Goal: Information Seeking & Learning: Learn about a topic

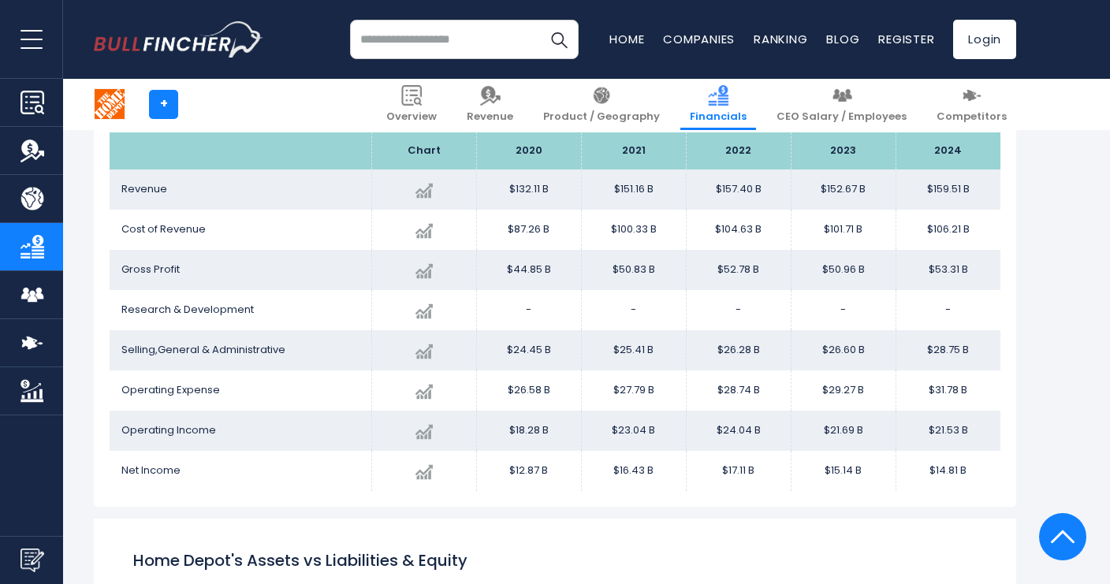
scroll to position [932, 0]
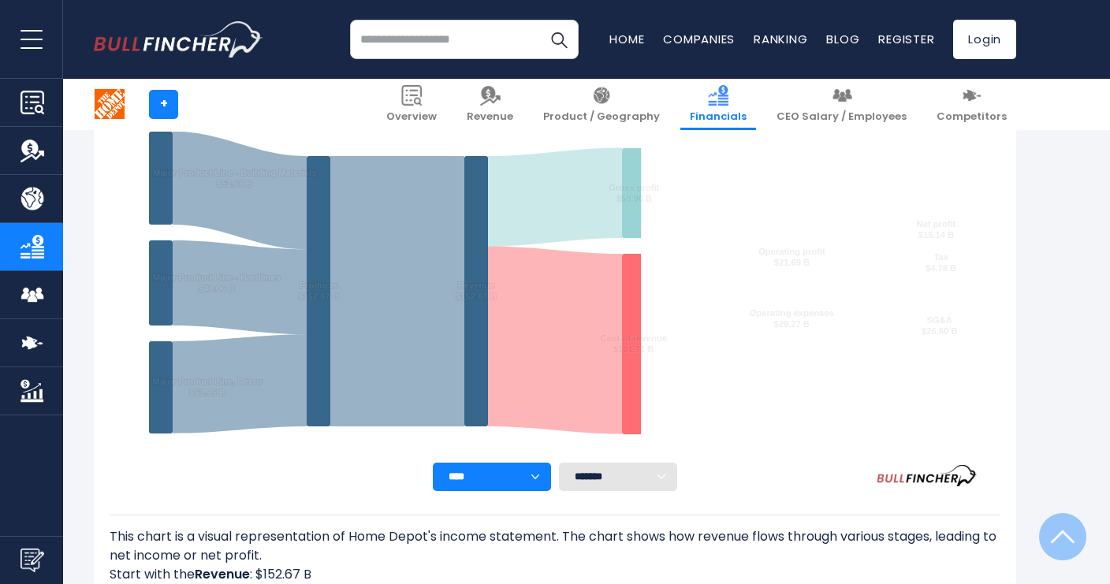
scroll to position [854, 0]
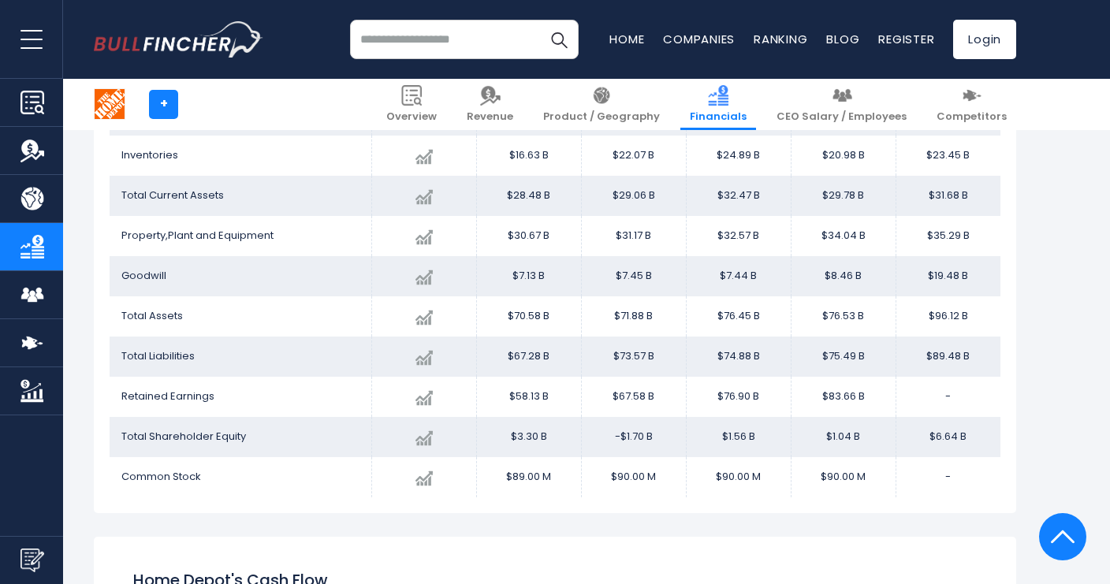
scroll to position [1721, 0]
